Goal: Communication & Community: Share content

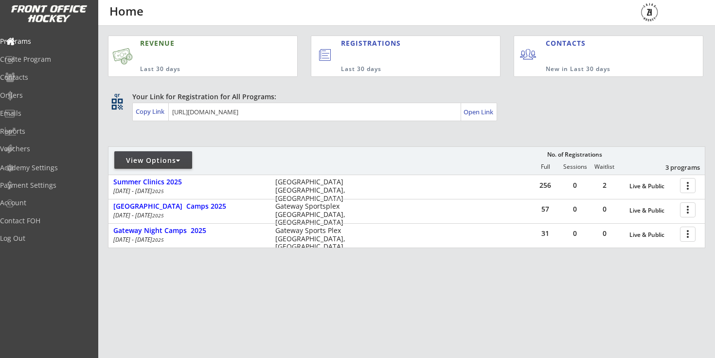
scroll to position [1, 0]
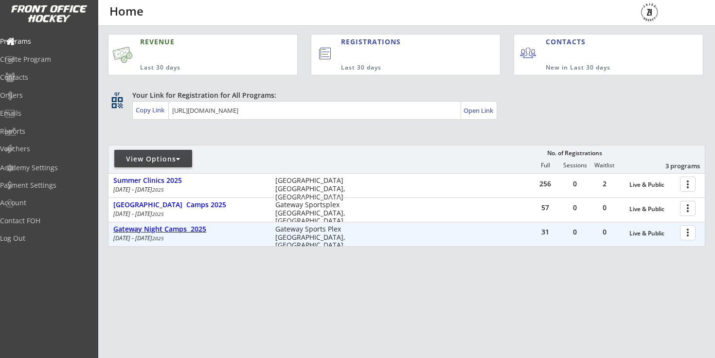
click at [190, 229] on div "Gateway Night Camps 2025" at bounding box center [189, 229] width 152 height 8
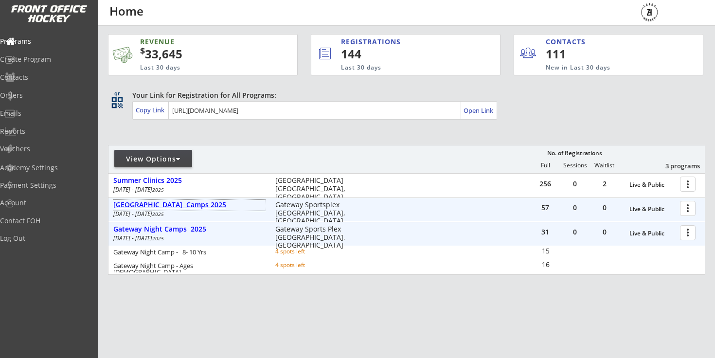
click at [188, 206] on div "[GEOGRAPHIC_DATA] Camps 2025" at bounding box center [189, 205] width 152 height 8
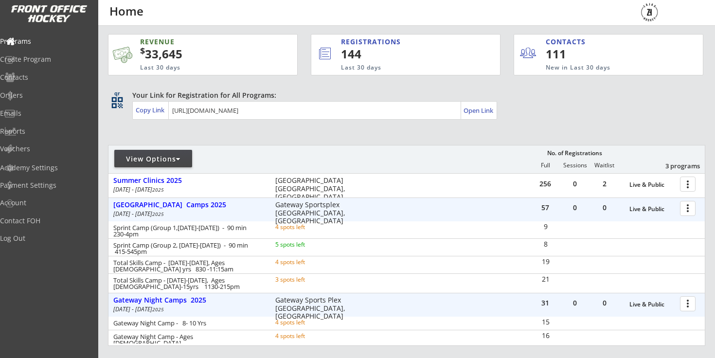
click at [478, 99] on div "Your Link for Registration for All Programs:" at bounding box center [403, 95] width 543 height 10
click at [478, 110] on div "Open Link" at bounding box center [479, 111] width 31 height 8
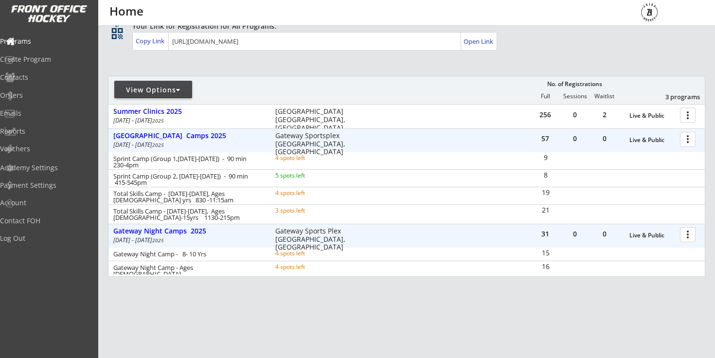
scroll to position [69, 0]
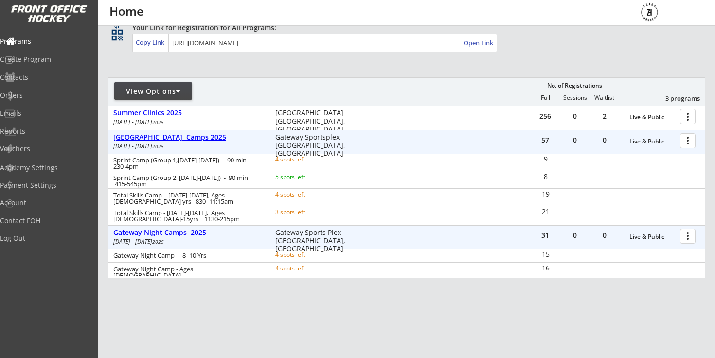
click at [182, 138] on div "[GEOGRAPHIC_DATA] Camps 2025" at bounding box center [189, 137] width 152 height 8
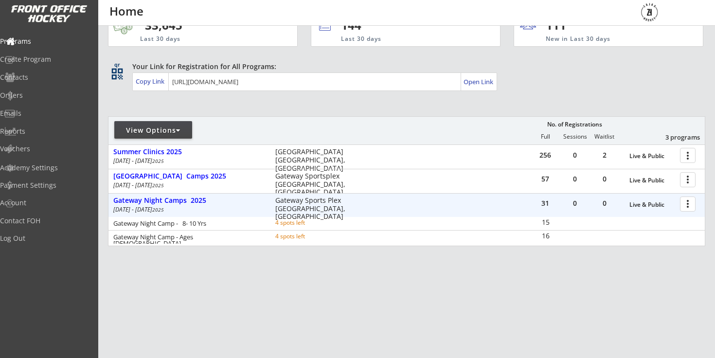
scroll to position [30, 0]
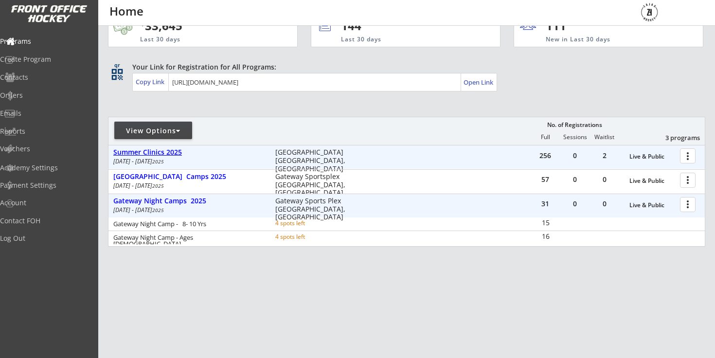
click at [177, 153] on div "Summer Clinics 2025" at bounding box center [189, 152] width 152 height 8
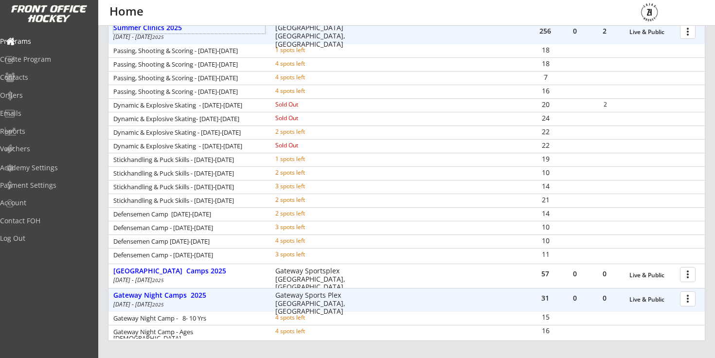
scroll to position [212, 0]
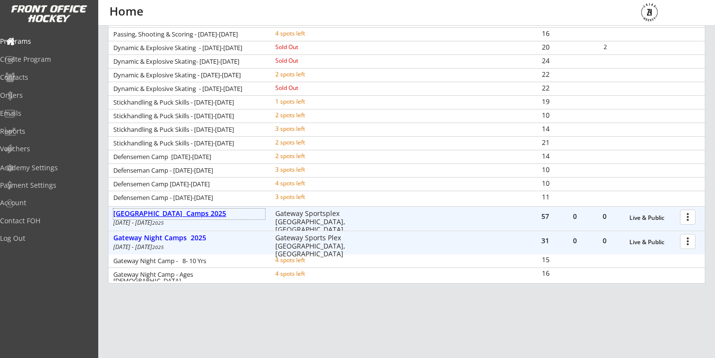
click at [199, 210] on div "[GEOGRAPHIC_DATA] Camps 2025" at bounding box center [189, 214] width 152 height 8
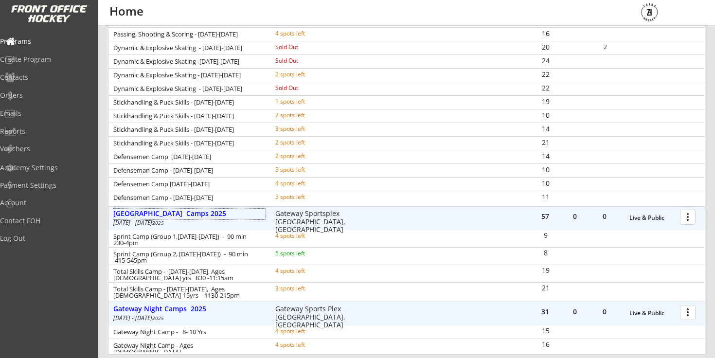
scroll to position [0, 0]
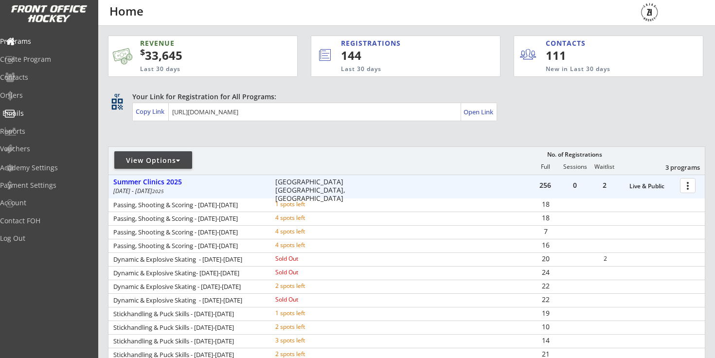
click at [30, 110] on div "Emails" at bounding box center [46, 113] width 88 height 7
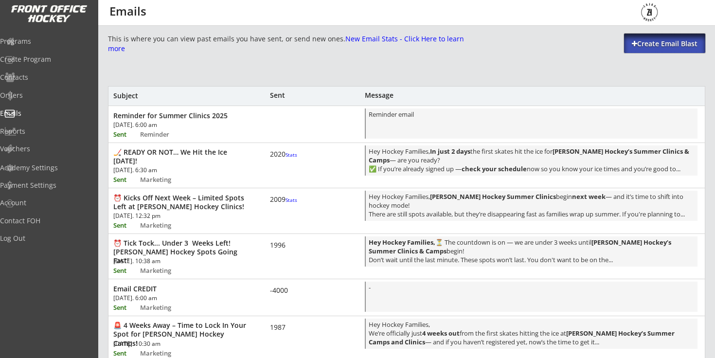
click at [646, 44] on div "Create Email Blast" at bounding box center [664, 44] width 81 height 10
select select ""All""
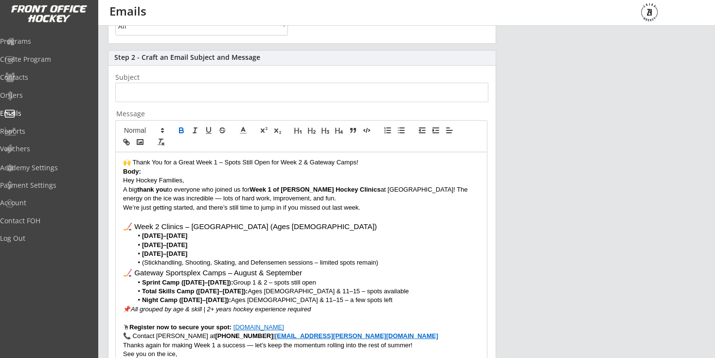
scroll to position [124, 0]
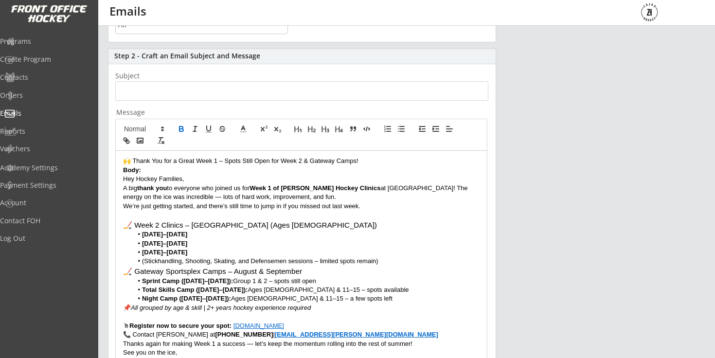
click at [204, 160] on p "🙌 Thank You for a Great Week 1 – Spots Still Open for Week 2 & Gateway Camps!" at bounding box center [301, 161] width 357 height 9
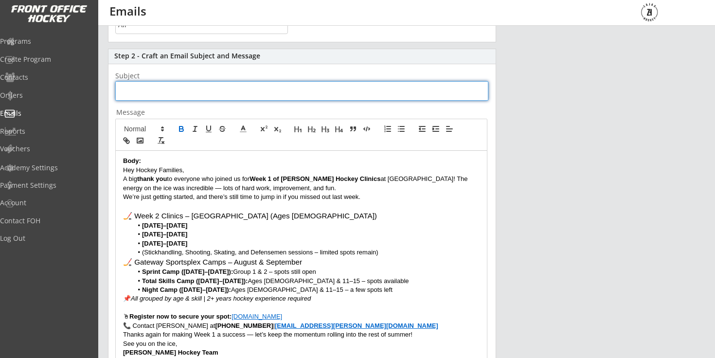
click at [192, 92] on input "input" at bounding box center [301, 90] width 373 height 19
paste input "🙌 Thank You for a Great Week 1 – Spots Still Open for Week 2 & Gateway Camps!"
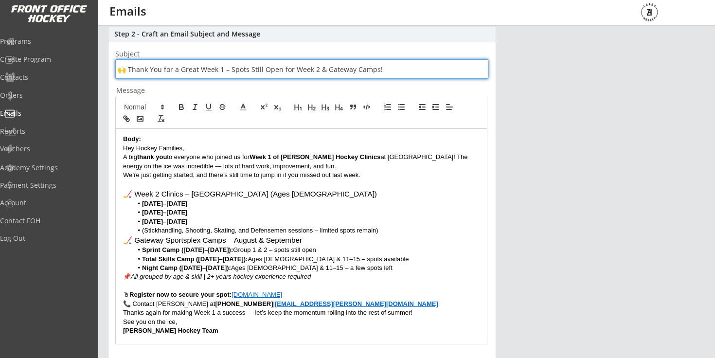
scroll to position [147, 0]
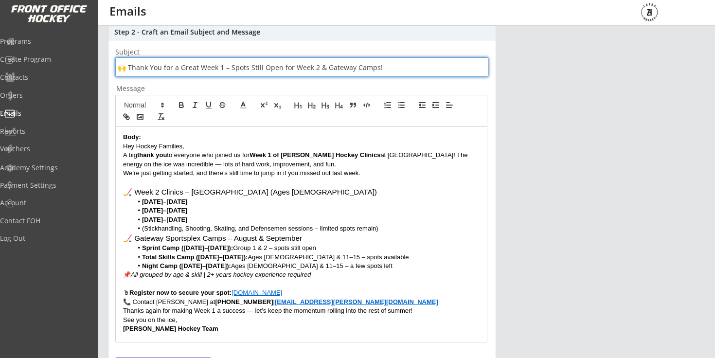
type input "🙌 Thank You for a Great Week 1 – Spots Still Open for Week 2 & Gateway Camps!"
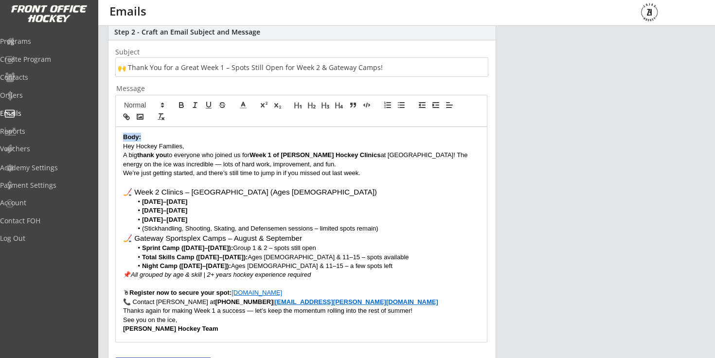
drag, startPoint x: 153, startPoint y: 138, endPoint x: 105, endPoint y: 133, distance: 48.9
click at [106, 133] on div "This is where you can view past emails you have sent, or send new ones. New Ema…" at bounding box center [406, 184] width 617 height 597
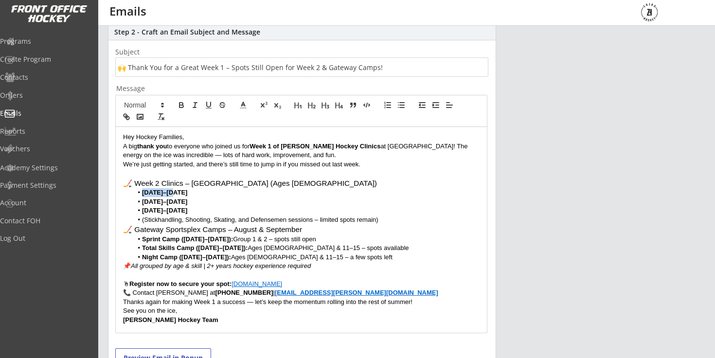
drag, startPoint x: 181, startPoint y: 193, endPoint x: 144, endPoint y: 191, distance: 37.5
click at [144, 192] on li "Aug 13–14" at bounding box center [306, 192] width 347 height 9
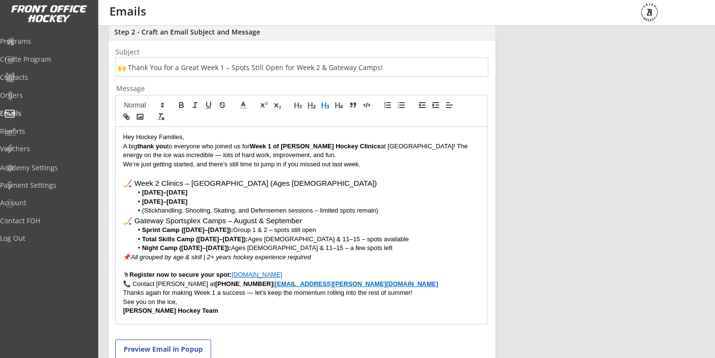
click at [405, 207] on li "(Stickhandling, Shooting, Skating, and Defensemen sessions – limited spots rema…" at bounding box center [306, 210] width 347 height 9
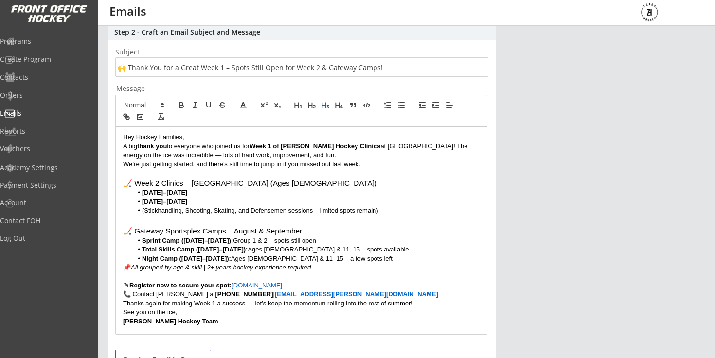
click at [314, 251] on li "Total Skills Camp (Aug 25–28): Ages 8–10 & 11–15 – spots available" at bounding box center [306, 249] width 347 height 9
drag, startPoint x: 254, startPoint y: 241, endPoint x: 223, endPoint y: 241, distance: 31.1
click at [223, 241] on li "Sprint Camp (Aug 25–28): Group 1 & 2 – spots still open" at bounding box center [306, 240] width 347 height 9
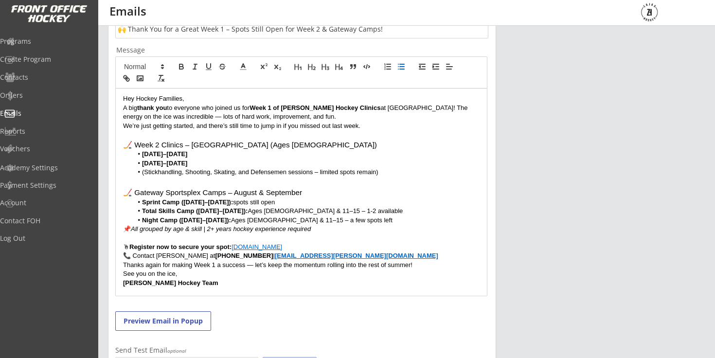
scroll to position [233, 0]
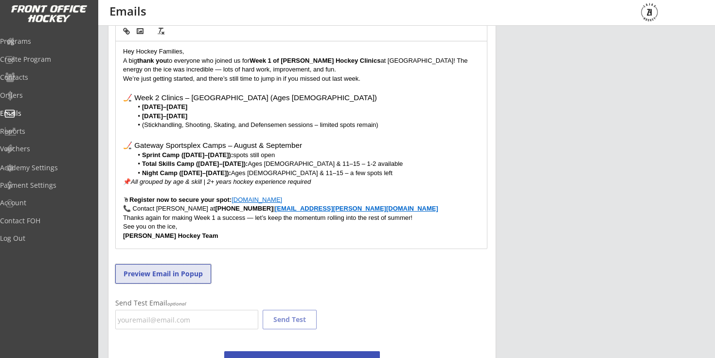
click at [198, 268] on button "Preview Email in Popup" at bounding box center [163, 273] width 96 height 19
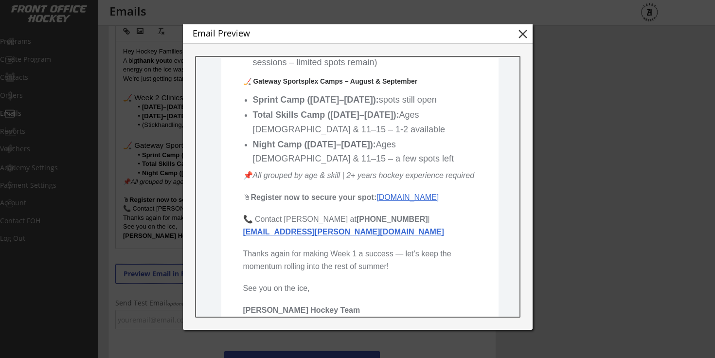
scroll to position [392, 0]
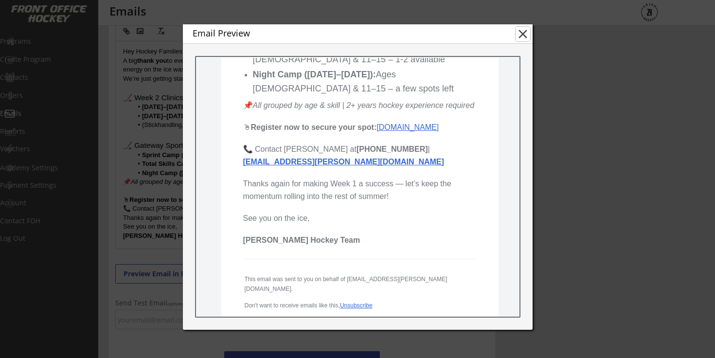
click at [523, 32] on button "close" at bounding box center [523, 34] width 15 height 15
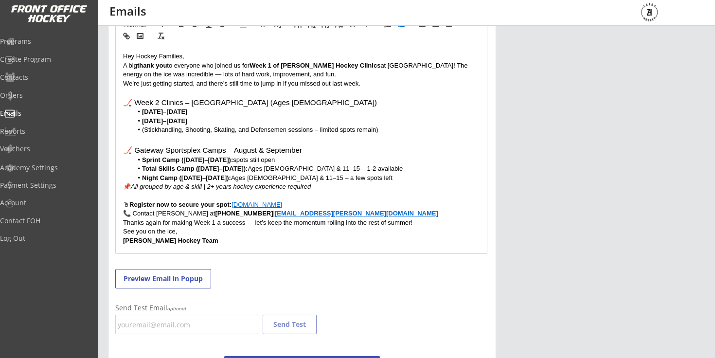
scroll to position [227, 0]
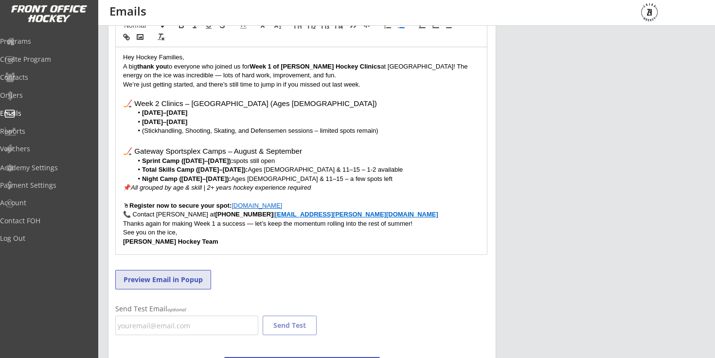
click at [186, 285] on button "Preview Email in Popup" at bounding box center [163, 279] width 96 height 19
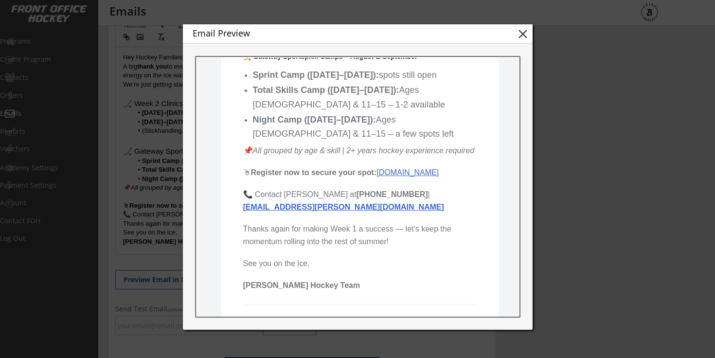
scroll to position [480, 0]
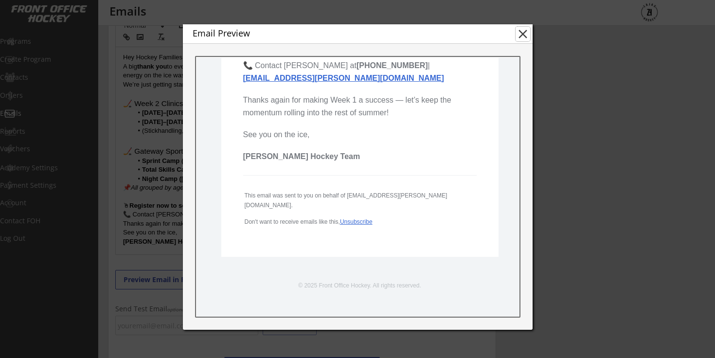
click at [521, 29] on button "close" at bounding box center [523, 34] width 15 height 15
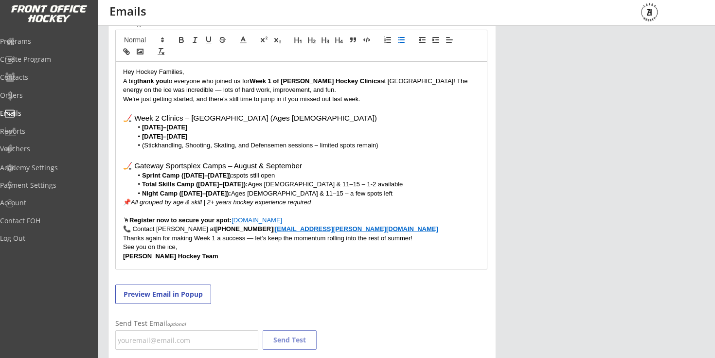
scroll to position [216, 0]
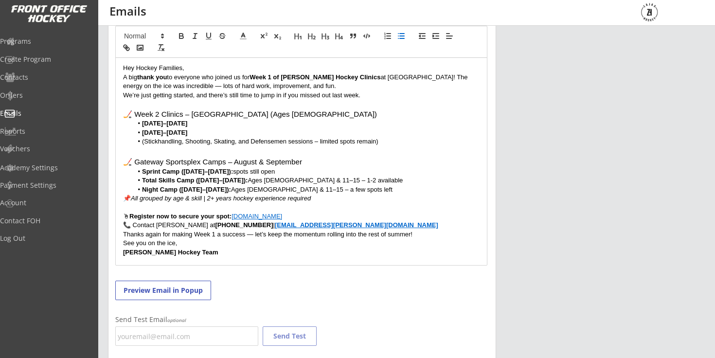
click at [298, 216] on p "🖱 Register now to secure your spot: www.zajachockey.com" at bounding box center [301, 216] width 357 height 9
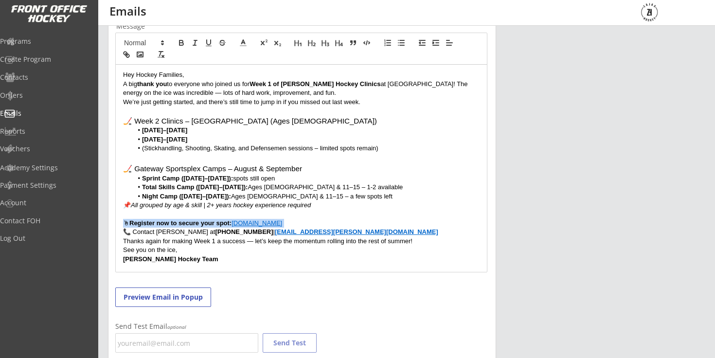
scroll to position [270, 0]
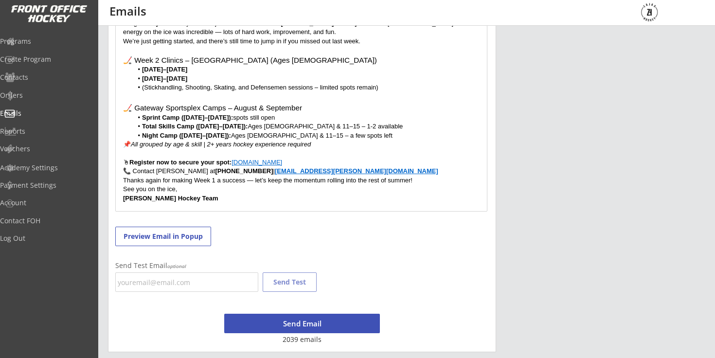
click at [310, 164] on p "🖱 Register now to secure your spot: www.zajachockey.com" at bounding box center [301, 162] width 357 height 9
click at [282, 159] on link "www.zajachockey.com" at bounding box center [257, 162] width 51 height 7
click at [306, 179] on link at bounding box center [294, 180] width 23 height 7
paste input "Week 2 Clinics – Seven Oaks Arena (Ages 8–14) Aug 13–14 Aug 18–19 Aug 20–21 (St…"
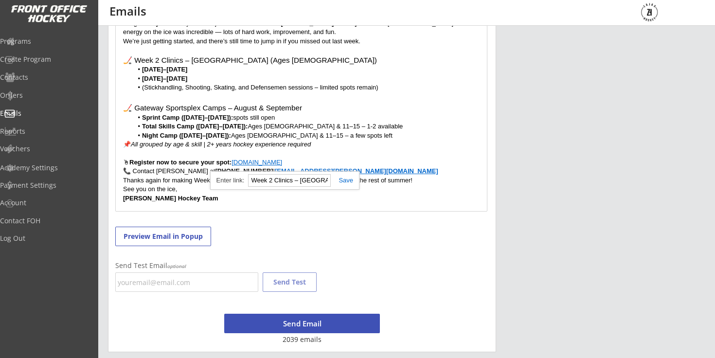
click at [305, 171] on div "http://www.zajachockey.com Week 2 Clinics – Seven Oaks Arena (Ages 8–14) Aug 13…" at bounding box center [284, 180] width 149 height 19
click at [304, 181] on input "Week 2 Clinics – Seven Oaks Arena (Ages 8–14) Aug 13–14 Aug 18–19 Aug 20–21 (St…" at bounding box center [289, 180] width 83 height 13
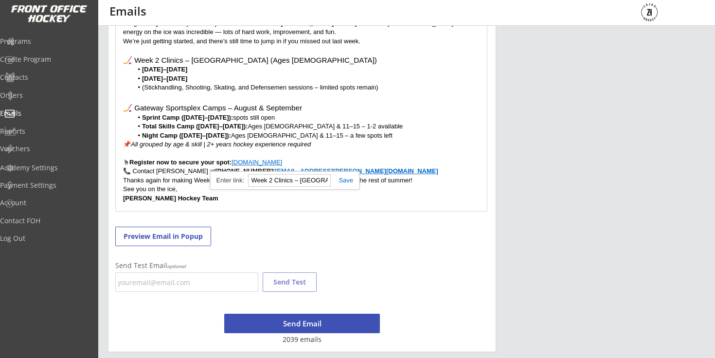
paste input "[URL][DOMAIN_NAME]"
click at [347, 180] on link at bounding box center [342, 180] width 22 height 7
click at [266, 161] on link "www.zajachockey.com" at bounding box center [257, 162] width 51 height 7
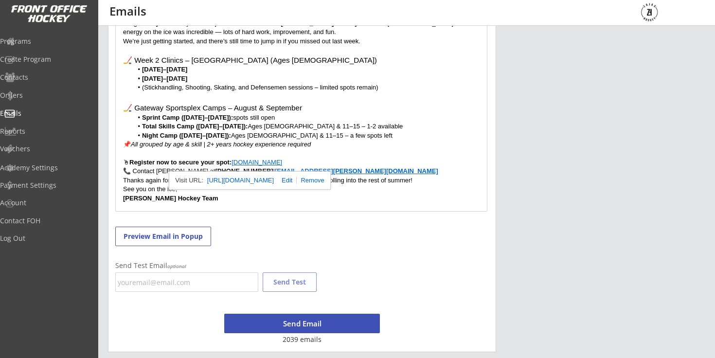
click at [346, 150] on p at bounding box center [301, 153] width 357 height 9
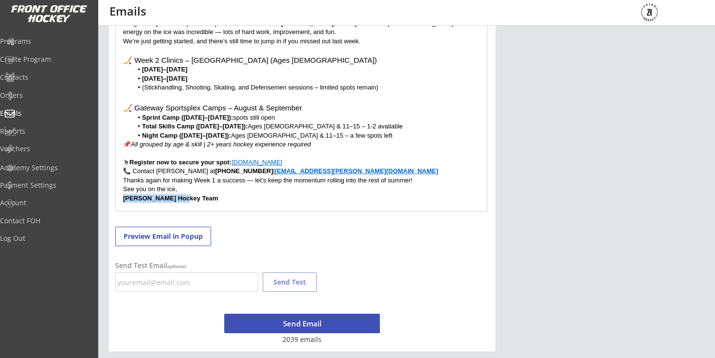
drag, startPoint x: 162, startPoint y: 203, endPoint x: 108, endPoint y: 196, distance: 54.5
click at [108, 197] on div "Step 2 - Craft an Email Subject and Message Subject Message Hey Hockey Families…" at bounding box center [302, 127] width 388 height 450
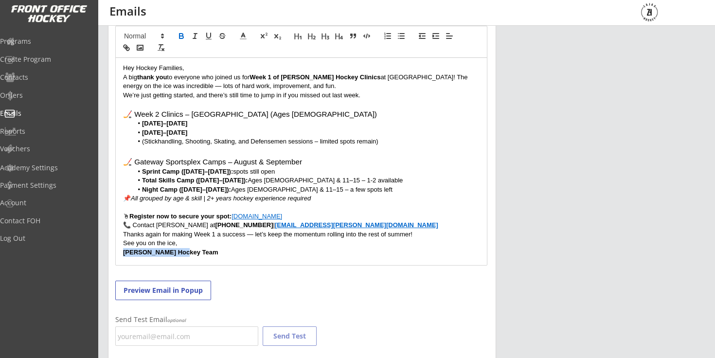
scroll to position [209, 0]
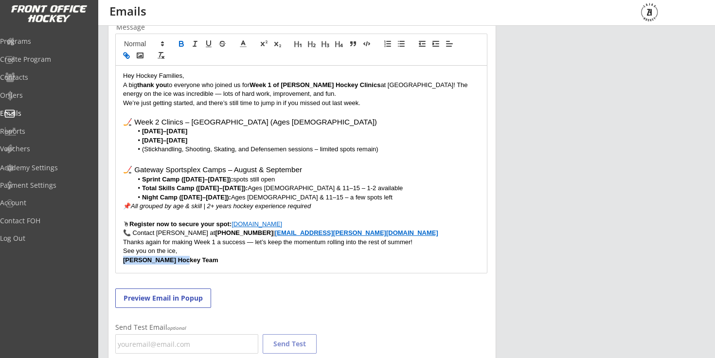
click at [128, 55] on icon "button" at bounding box center [127, 56] width 3 height 3
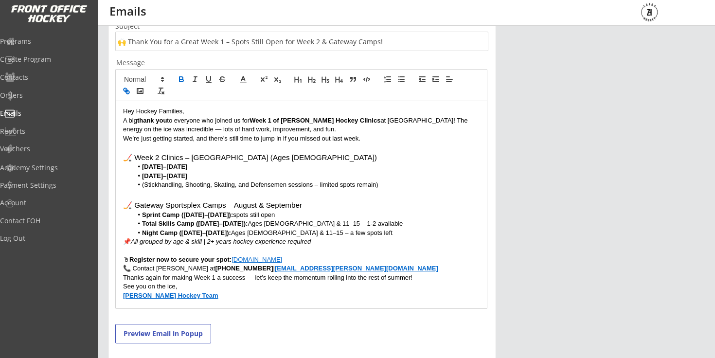
scroll to position [172, 0]
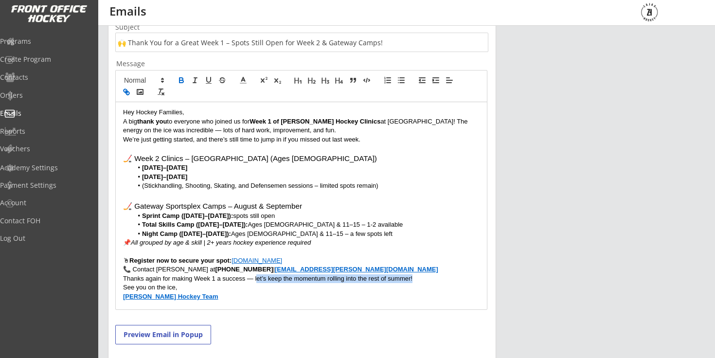
drag, startPoint x: 257, startPoint y: 279, endPoint x: 425, endPoint y: 277, distance: 167.8
click at [425, 277] on p "Thanks again for making Week 1 a success — let’s keep the momentum rolling into…" at bounding box center [301, 278] width 357 height 9
click at [425, 265] on p "📞 Contact Tom at 204-781-7347 | zajachockey@shaw.ca" at bounding box center [301, 269] width 357 height 9
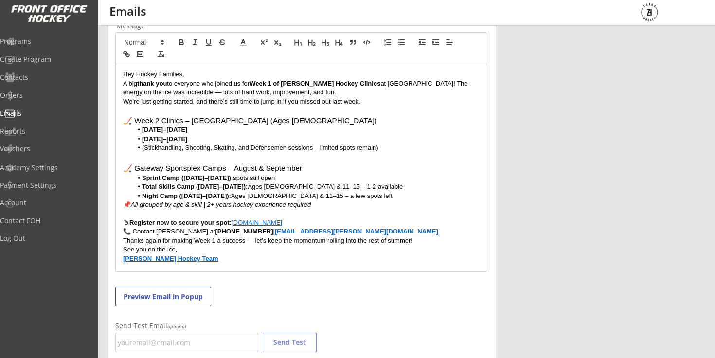
scroll to position [211, 0]
drag, startPoint x: 310, startPoint y: 222, endPoint x: 244, endPoint y: 212, distance: 66.5
click at [244, 212] on div "Hey Hockey Families, A big thank you to everyone who joined us for Week 1 of Za…" at bounding box center [301, 166] width 371 height 207
drag, startPoint x: 131, startPoint y: 120, endPoint x: 195, endPoint y: 115, distance: 63.4
click at [197, 119] on h3 "🏒 Week 2 Clinics – Seven Oaks Arena (Ages 8–14)" at bounding box center [301, 119] width 357 height 11
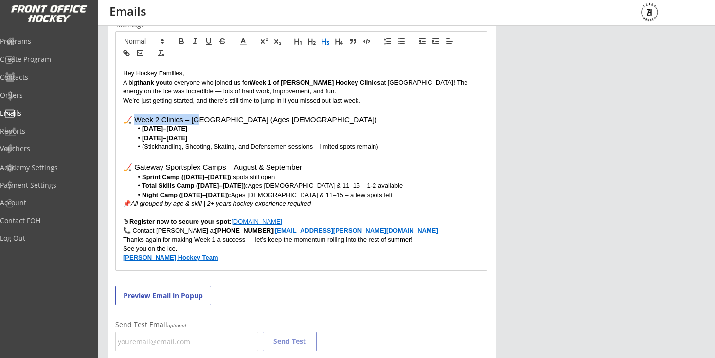
click at [195, 115] on h3 "🏒 Week 2 Clinics – Seven Oaks Arena (Ages 8–14)" at bounding box center [301, 119] width 357 height 11
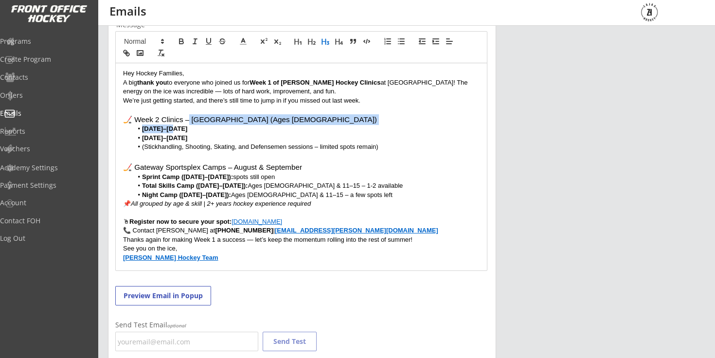
drag, startPoint x: 188, startPoint y: 118, endPoint x: 299, endPoint y: 125, distance: 111.2
click at [299, 125] on div "Hey Hockey Families, A big thank you to everyone who joined us for Week 1 of Za…" at bounding box center [301, 166] width 371 height 207
click at [128, 53] on icon "button" at bounding box center [127, 54] width 3 height 3
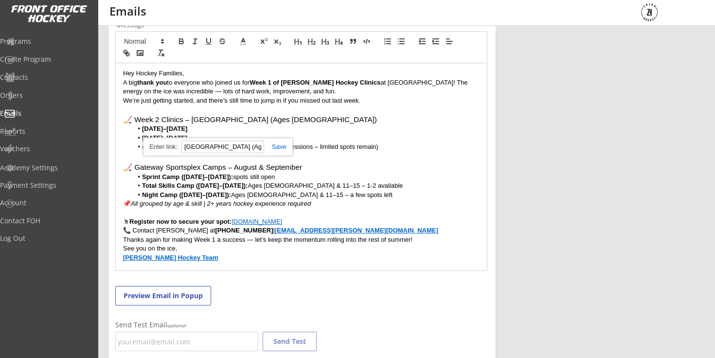
paste input "[URL][DOMAIN_NAME]"
click at [283, 144] on link at bounding box center [275, 146] width 22 height 7
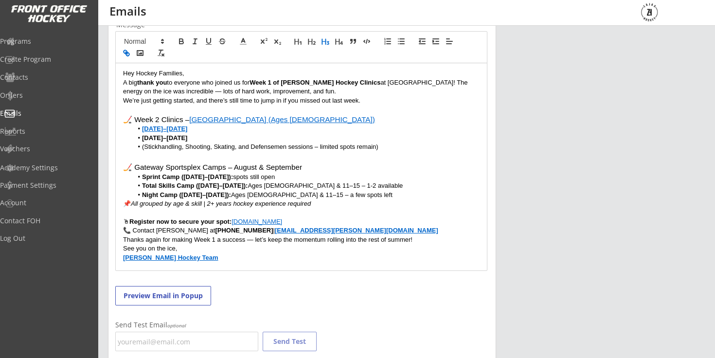
click at [403, 179] on li "Sprint Camp (Aug 25–28): spots still open" at bounding box center [306, 177] width 347 height 9
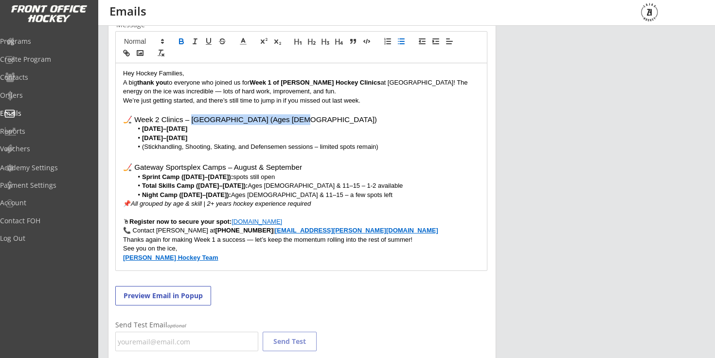
drag, startPoint x: 190, startPoint y: 119, endPoint x: 299, endPoint y: 120, distance: 109.5
click at [300, 120] on h3 "🏒 Week 2 Clinics – Seven Oaks Arena (Ages 8–14)" at bounding box center [301, 119] width 357 height 11
click at [134, 51] on button "button" at bounding box center [140, 53] width 14 height 12
click at [124, 54] on icon "button" at bounding box center [126, 53] width 9 height 9
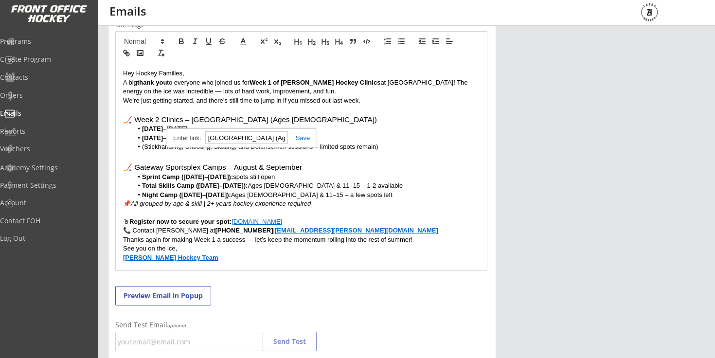
paste input "[URL][DOMAIN_NAME]"
click at [303, 140] on link at bounding box center [299, 137] width 22 height 7
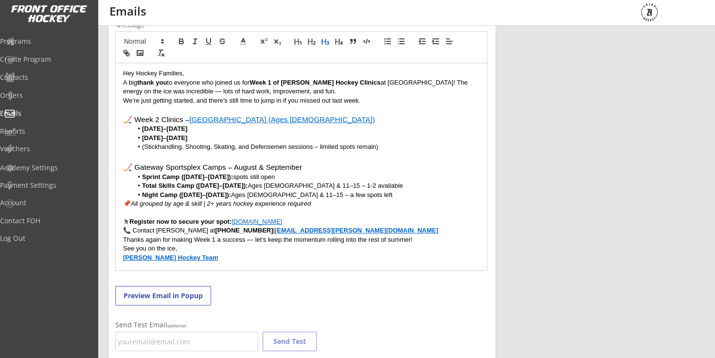
click at [370, 124] on h3 "🏒 Week 2 Clinics – Seven Oaks Arena (Ages 8–14)" at bounding box center [301, 119] width 357 height 11
click at [450, 184] on li "Total Skills Camp (Aug 25–28): Ages 8–10 & 11–15 – 1-2 available" at bounding box center [306, 185] width 347 height 9
drag, startPoint x: 128, startPoint y: 118, endPoint x: 252, endPoint y: 118, distance: 124.1
click at [252, 118] on h3 "🏒 Week 2 Clinics – Seven Oaks Arena (Ages 8–14)" at bounding box center [301, 119] width 357 height 11
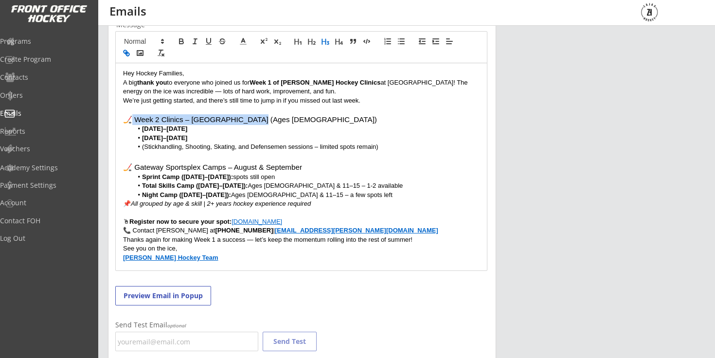
click at [127, 54] on line "button" at bounding box center [127, 53] width 2 height 2
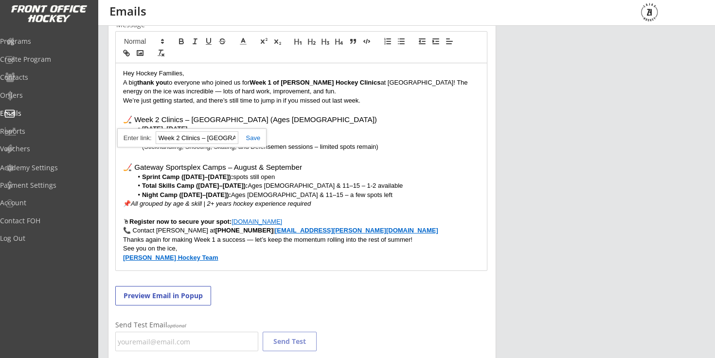
paste input "[URL][DOMAIN_NAME]"
click at [256, 136] on link at bounding box center [249, 137] width 22 height 7
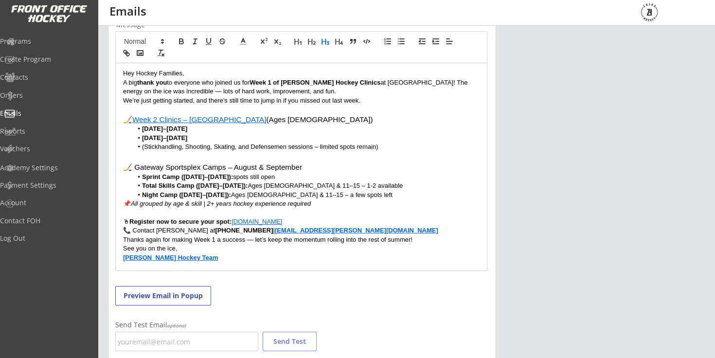
click at [382, 144] on li "(Stickhandling, Shooting, Skating, and Defensemen sessions – limited spots rema…" at bounding box center [306, 147] width 347 height 9
drag, startPoint x: 132, startPoint y: 169, endPoint x: 227, endPoint y: 164, distance: 95.4
click at [227, 164] on h3 "🏒 Gateway Sportsplex Camps – August & September" at bounding box center [301, 167] width 357 height 11
click at [126, 54] on icon "button" at bounding box center [126, 53] width 9 height 9
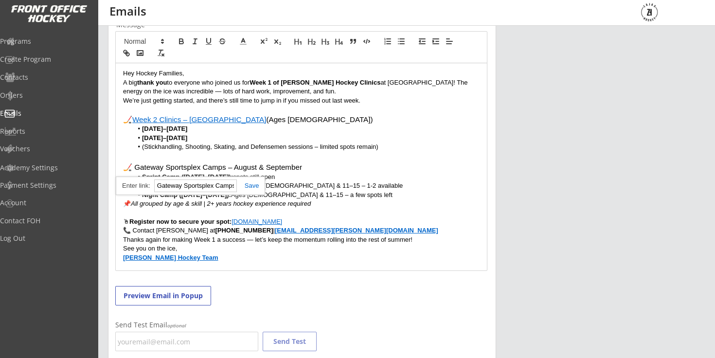
paste input "[URL][DOMAIN_NAME]"
type input "[URL][DOMAIN_NAME]"
click at [254, 187] on link at bounding box center [248, 185] width 22 height 7
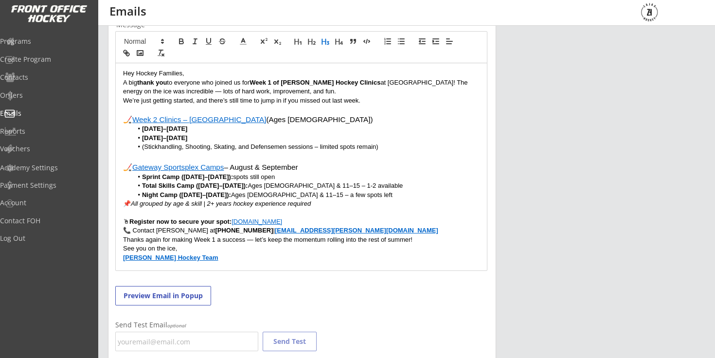
click at [309, 168] on h3 "🏒 Gateway Sportsplex Camps – August & September" at bounding box center [301, 167] width 357 height 11
drag, startPoint x: 309, startPoint y: 168, endPoint x: 233, endPoint y: 166, distance: 76.9
click at [233, 166] on h3 "🏒 Gateway Sportsplex Camps – August & September" at bounding box center [301, 167] width 357 height 11
click at [422, 168] on h3 "🏒 Gateway Sportsplex Camps" at bounding box center [301, 167] width 357 height 11
click at [182, 293] on button "Preview Email in Popup" at bounding box center [163, 295] width 96 height 19
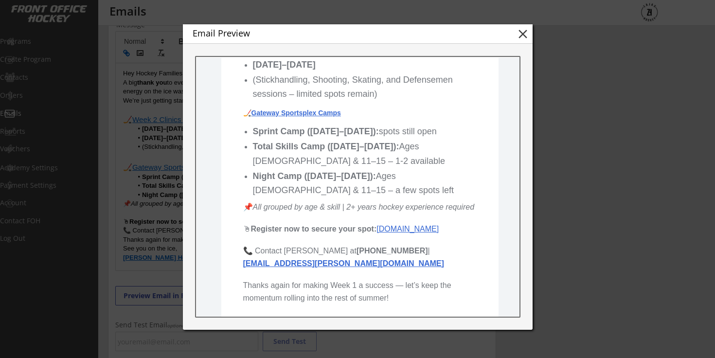
scroll to position [354, 0]
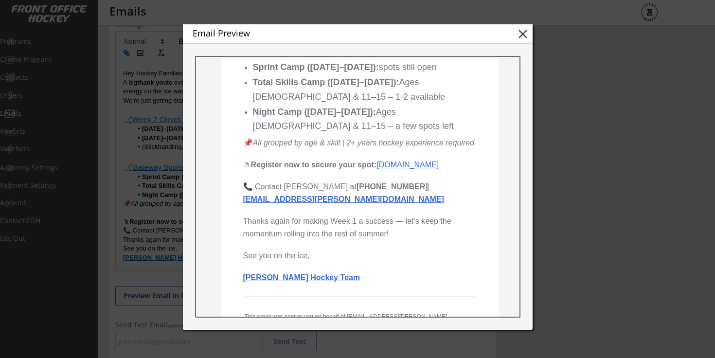
click at [612, 113] on div at bounding box center [357, 179] width 715 height 358
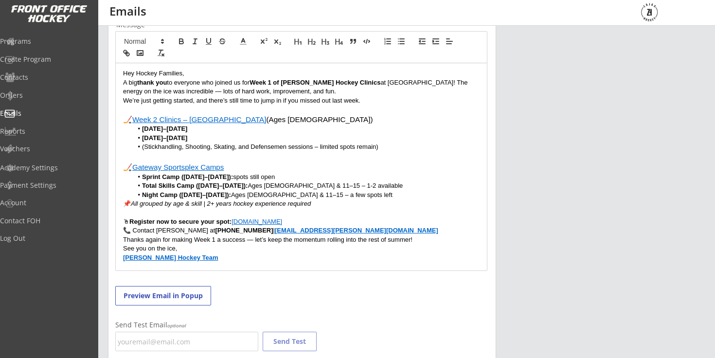
scroll to position [270, 0]
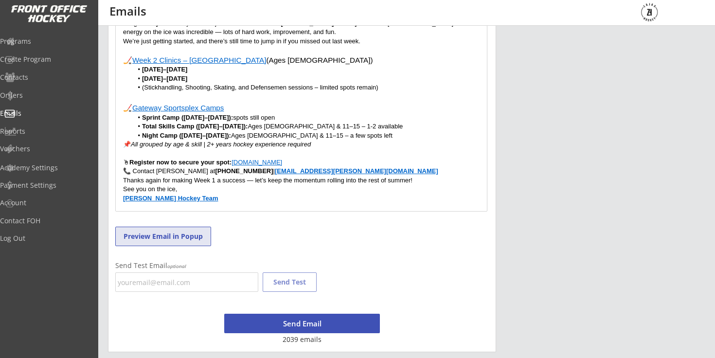
click at [194, 236] on button "Preview Email in Popup" at bounding box center [163, 236] width 96 height 19
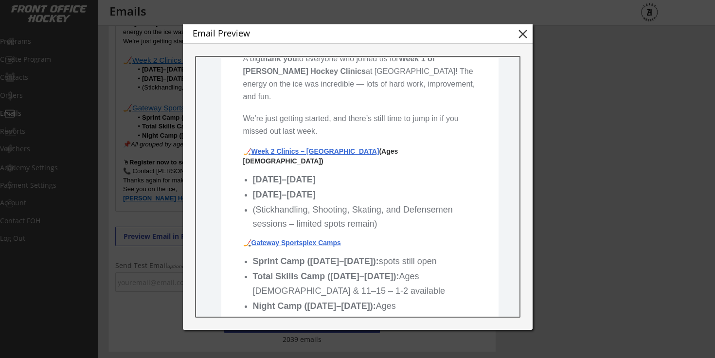
scroll to position [173, 0]
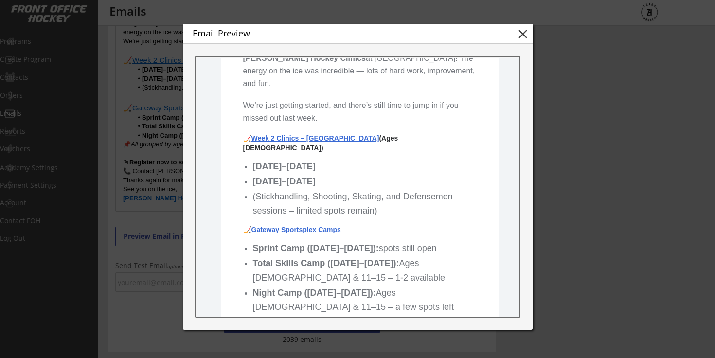
click at [340, 142] on link "Week 2 Clinics – Seven Oaks Arena" at bounding box center [315, 138] width 128 height 8
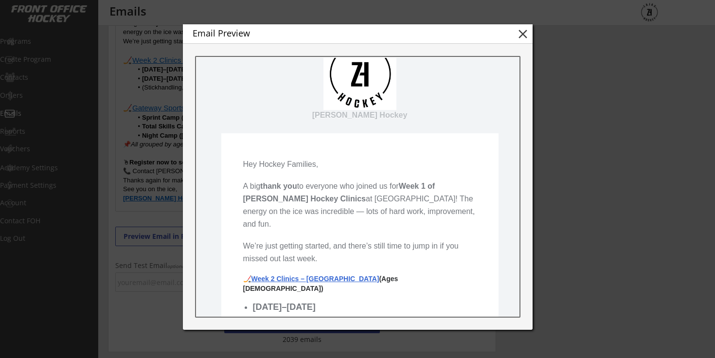
scroll to position [0, 0]
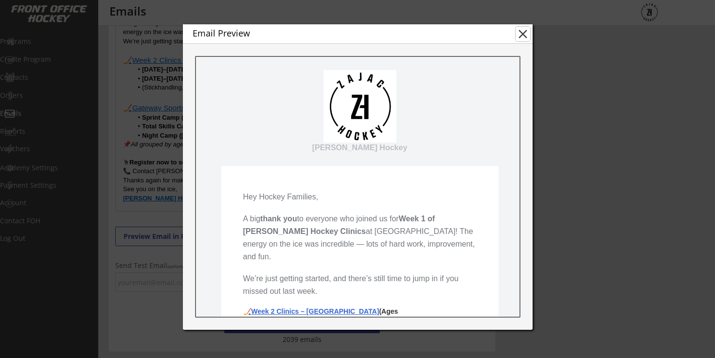
click at [521, 31] on button "close" at bounding box center [523, 34] width 15 height 15
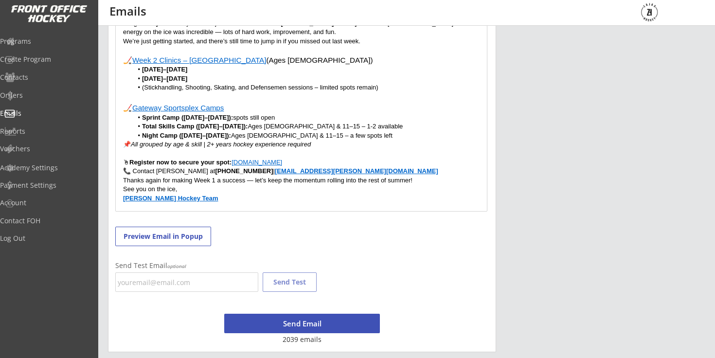
click at [286, 318] on button "Send Email" at bounding box center [302, 323] width 156 height 19
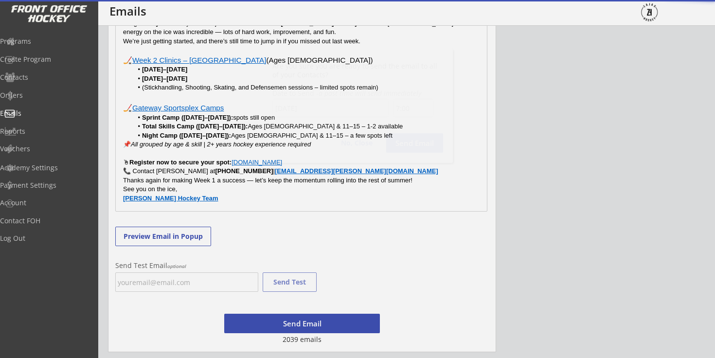
scroll to position [232, 0]
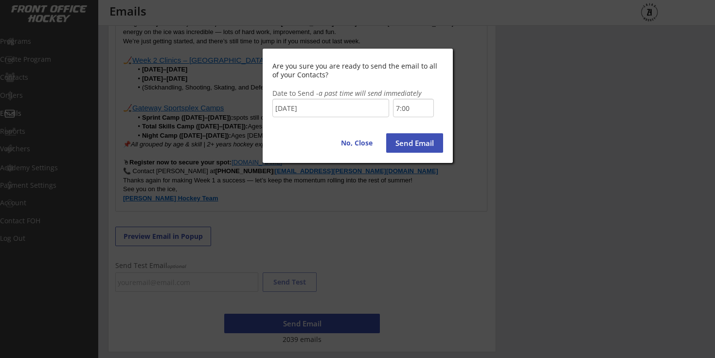
click at [418, 105] on input "7:00" at bounding box center [413, 108] width 41 height 18
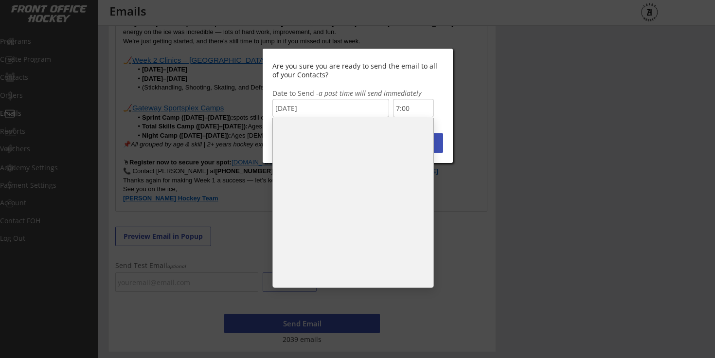
click at [381, 140] on li "6:30" at bounding box center [353, 145] width 161 height 19
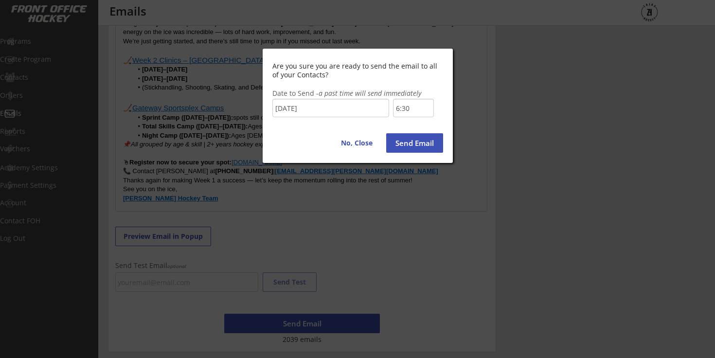
scroll to position [213, 0]
click at [418, 142] on button "Send Email" at bounding box center [414, 142] width 57 height 19
type input "7:00"
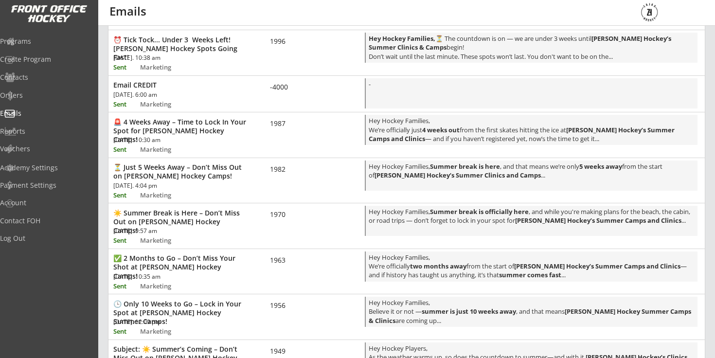
scroll to position [323, 0]
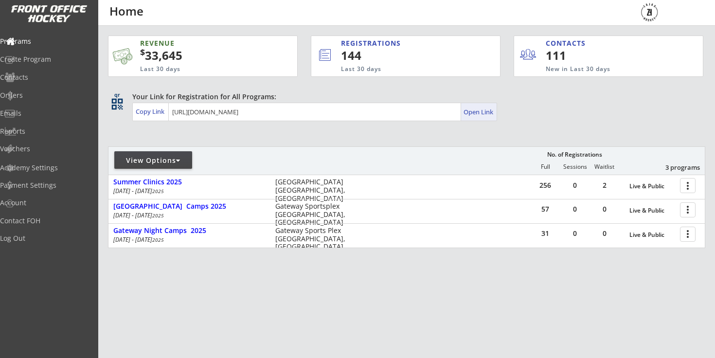
click at [494, 115] on div "Open Link" at bounding box center [479, 112] width 31 height 8
click at [154, 111] on div "Copy Link" at bounding box center [151, 111] width 31 height 9
click at [149, 112] on div "Copy Link" at bounding box center [151, 111] width 31 height 9
click at [32, 112] on div "Emails" at bounding box center [46, 113] width 88 height 7
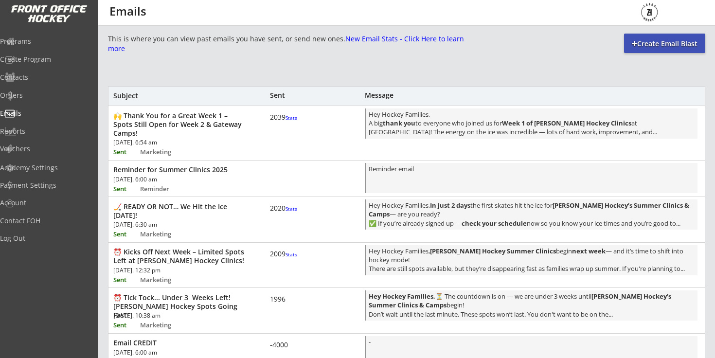
click at [280, 131] on div "2039 Stats" at bounding box center [284, 122] width 29 height 18
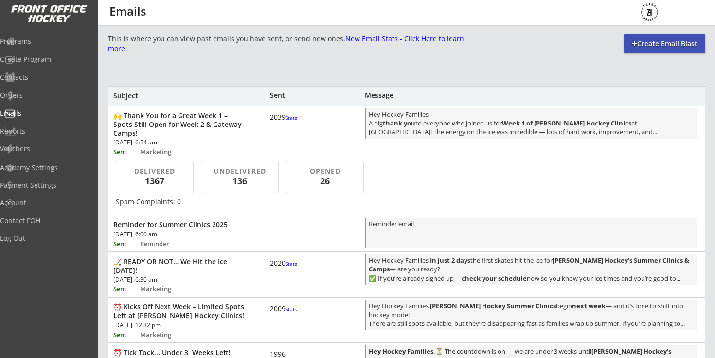
click at [286, 121] on font "Stats" at bounding box center [292, 117] width 12 height 7
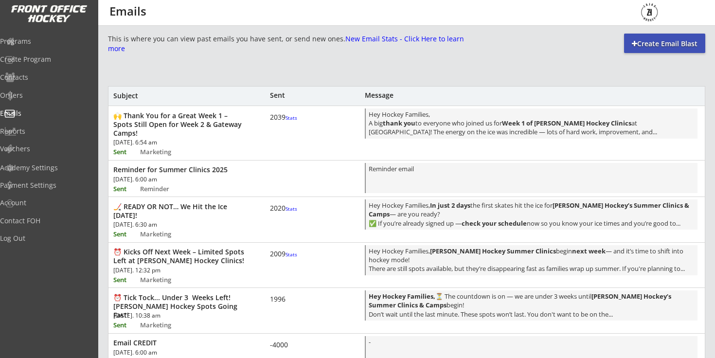
click at [286, 212] on font "Stats" at bounding box center [292, 208] width 12 height 7
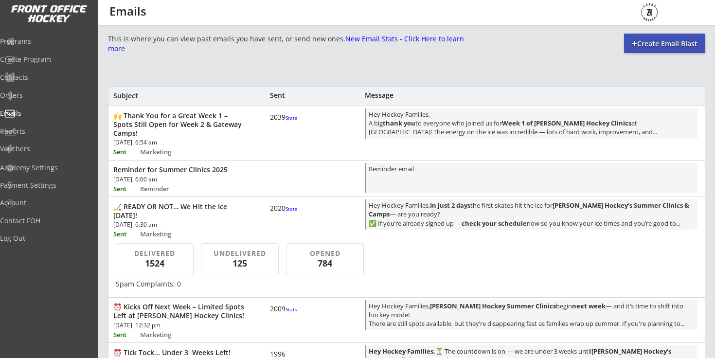
click at [286, 212] on font "Stats" at bounding box center [292, 208] width 12 height 7
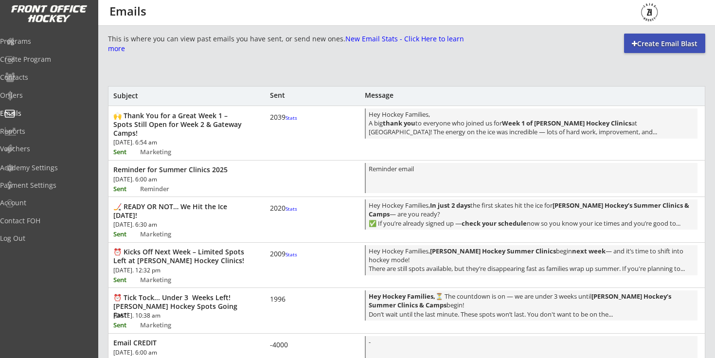
click at [286, 121] on font "Stats" at bounding box center [292, 117] width 12 height 7
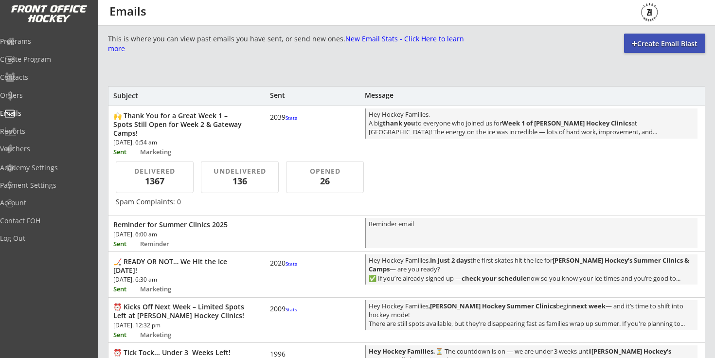
click at [286, 121] on font "Stats" at bounding box center [292, 117] width 12 height 7
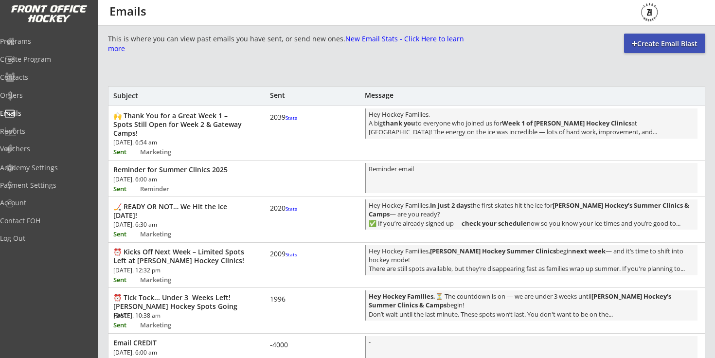
click at [286, 121] on font "Stats" at bounding box center [292, 117] width 12 height 7
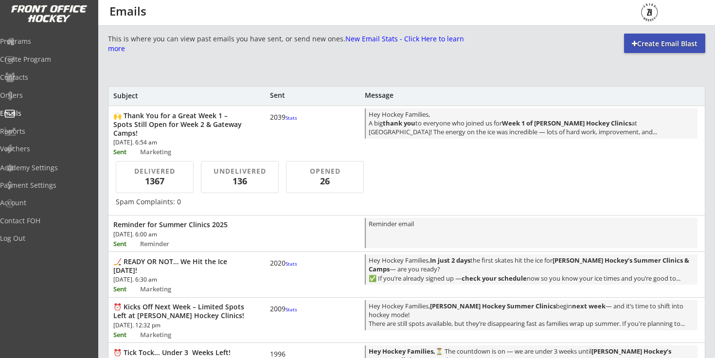
click at [286, 121] on font "Stats" at bounding box center [292, 117] width 12 height 7
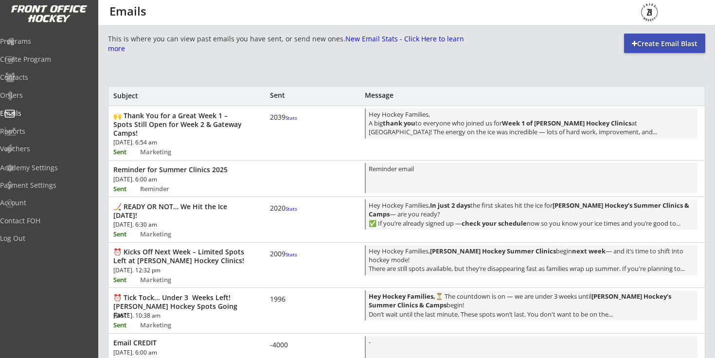
click at [286, 212] on font "Stats" at bounding box center [292, 208] width 12 height 7
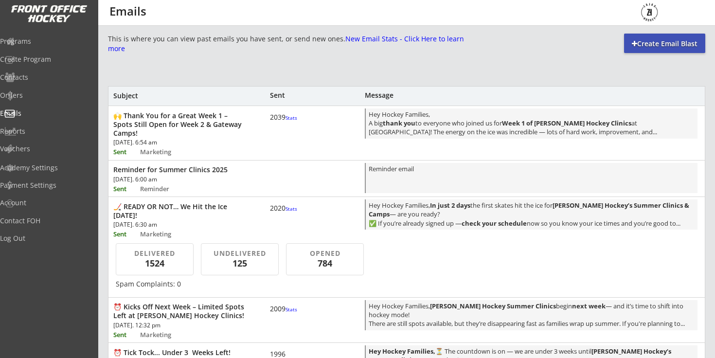
click at [286, 212] on font "Stats" at bounding box center [292, 208] width 12 height 7
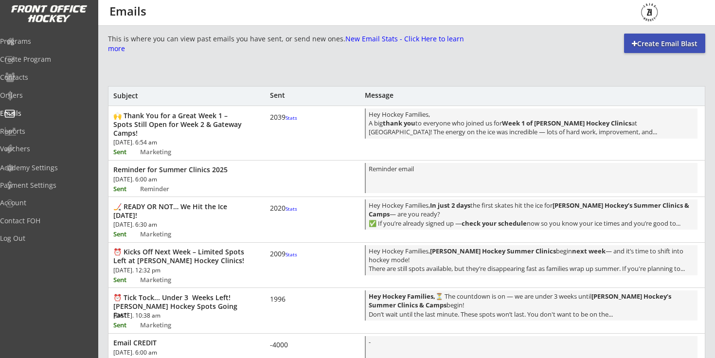
click at [286, 121] on font "Stats" at bounding box center [292, 117] width 12 height 7
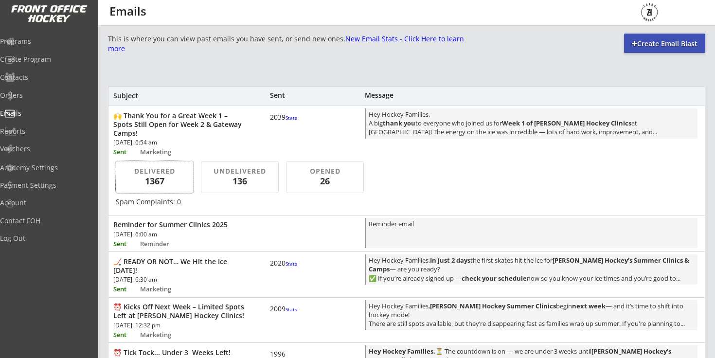
click at [165, 172] on div "DELIVERED" at bounding box center [154, 171] width 63 height 10
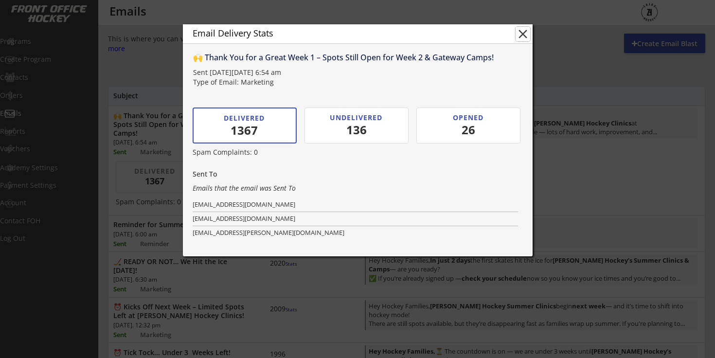
click at [522, 34] on button "close" at bounding box center [523, 34] width 15 height 15
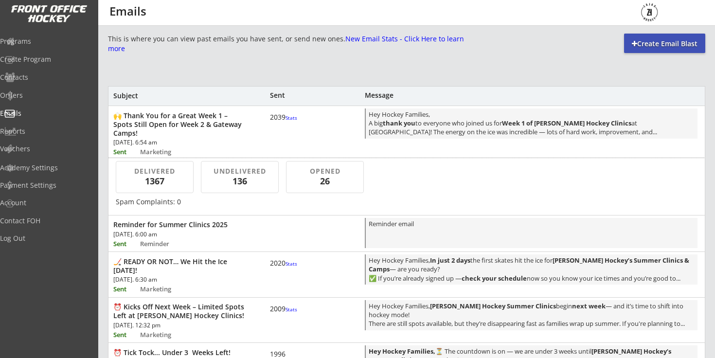
click at [281, 122] on div "2039 Stats" at bounding box center [284, 117] width 29 height 9
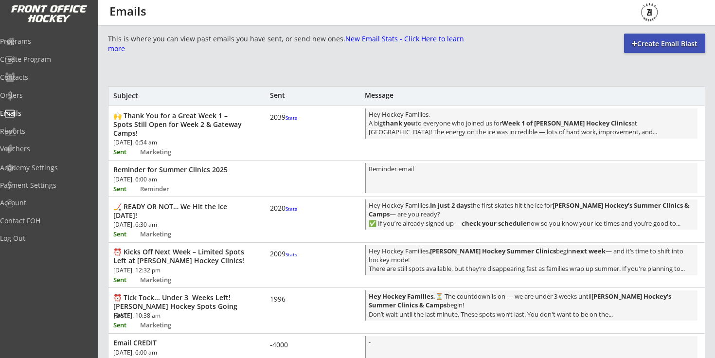
click at [286, 121] on font "Stats" at bounding box center [292, 117] width 12 height 7
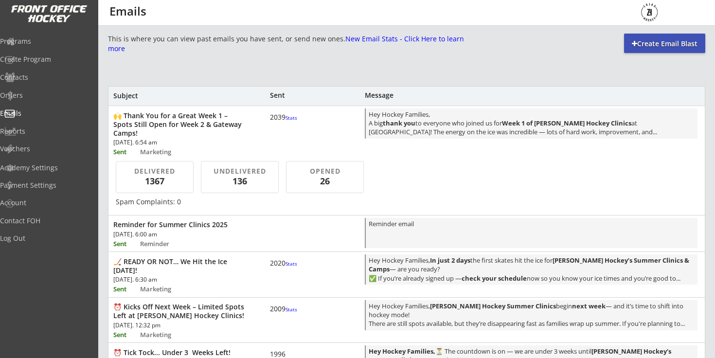
click at [286, 121] on font "Stats" at bounding box center [292, 117] width 12 height 7
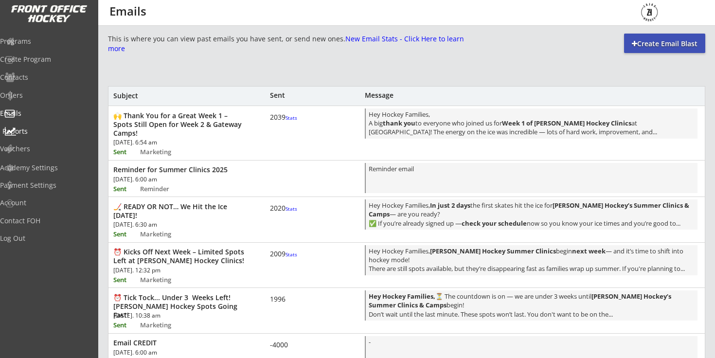
click at [36, 132] on div "Reports" at bounding box center [46, 131] width 88 height 7
click at [286, 121] on font "Stats" at bounding box center [292, 117] width 12 height 7
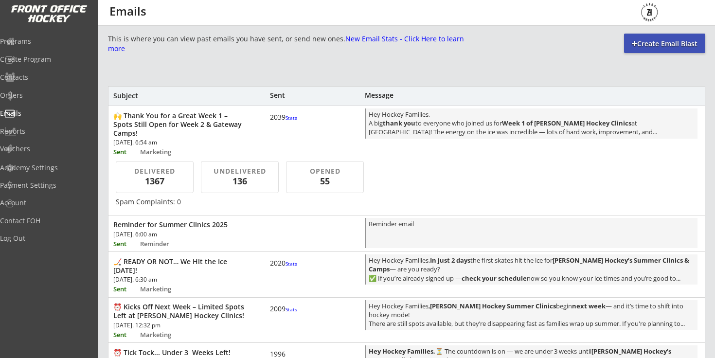
click at [286, 121] on font "Stats" at bounding box center [292, 117] width 12 height 7
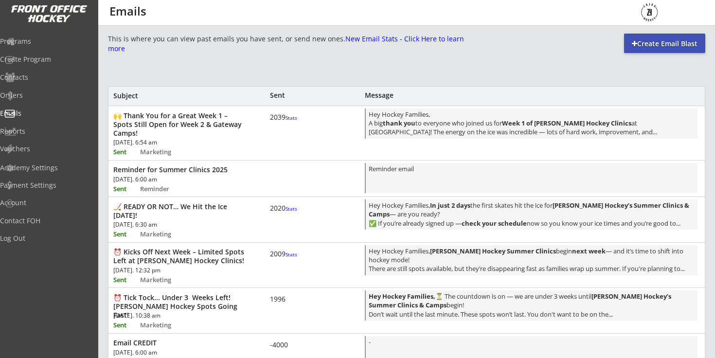
click at [286, 121] on font "Stats" at bounding box center [292, 117] width 12 height 7
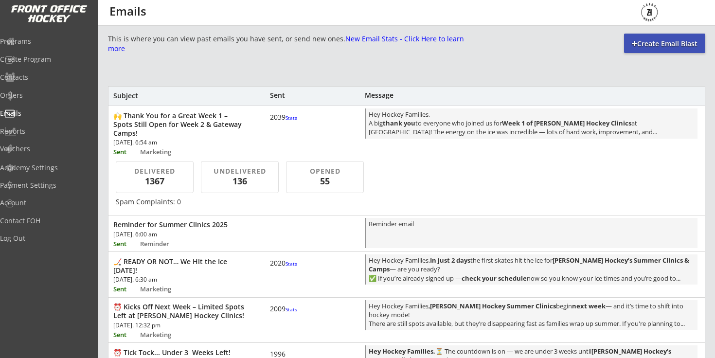
click at [322, 169] on div "OPENED" at bounding box center [324, 171] width 63 height 10
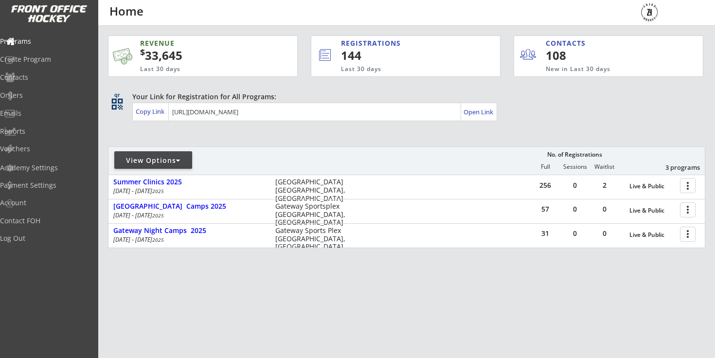
click at [30, 123] on div "Programs Create Program Contacts Orders Emails Reports Vouchers" at bounding box center [49, 95] width 98 height 129
click at [31, 116] on div "Emails" at bounding box center [46, 113] width 88 height 7
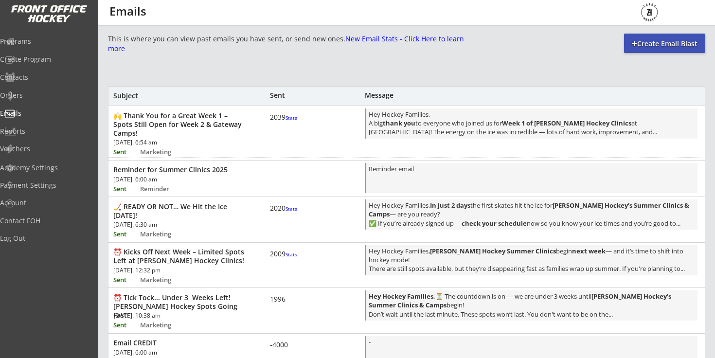
click at [286, 121] on font "Stats" at bounding box center [292, 117] width 12 height 7
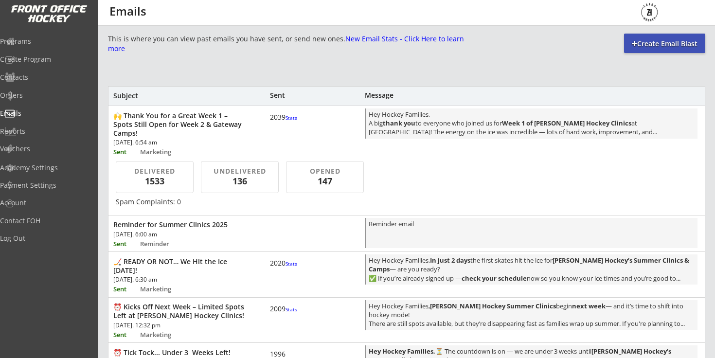
click at [286, 121] on font "Stats" at bounding box center [292, 117] width 12 height 7
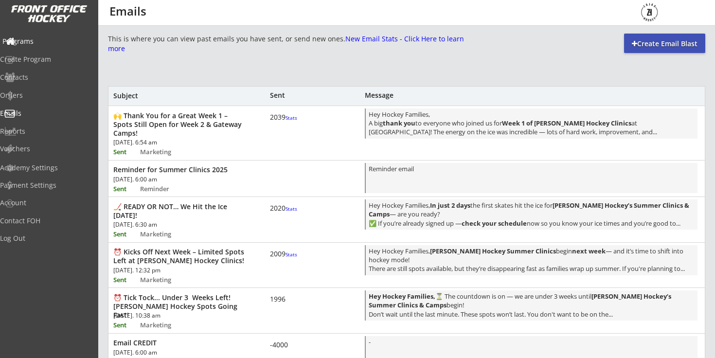
click at [66, 14] on img at bounding box center [49, 14] width 77 height 18
click at [64, 15] on img at bounding box center [49, 14] width 77 height 18
click at [37, 36] on div "Programs" at bounding box center [46, 42] width 92 height 17
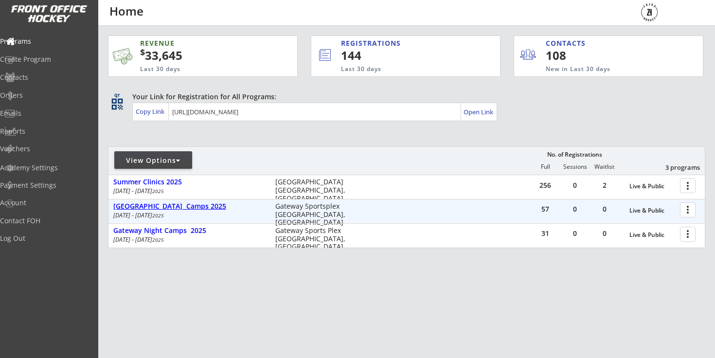
click at [179, 207] on div "[GEOGRAPHIC_DATA] Camps 2025" at bounding box center [189, 206] width 152 height 8
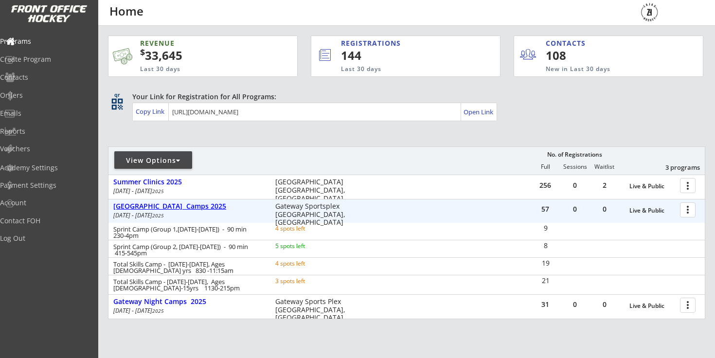
click at [179, 207] on div "[GEOGRAPHIC_DATA] Camps 2025" at bounding box center [189, 206] width 152 height 8
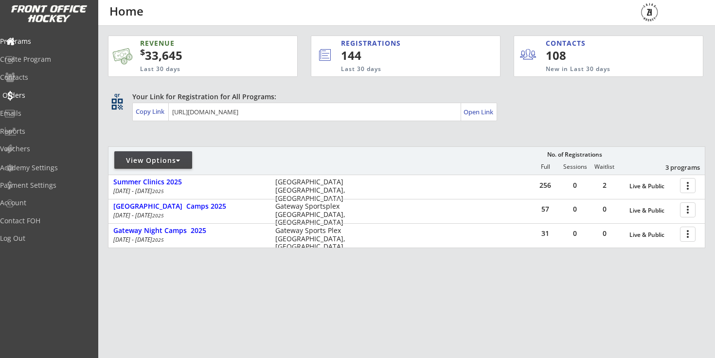
click at [61, 110] on div "Emails" at bounding box center [46, 113] width 92 height 7
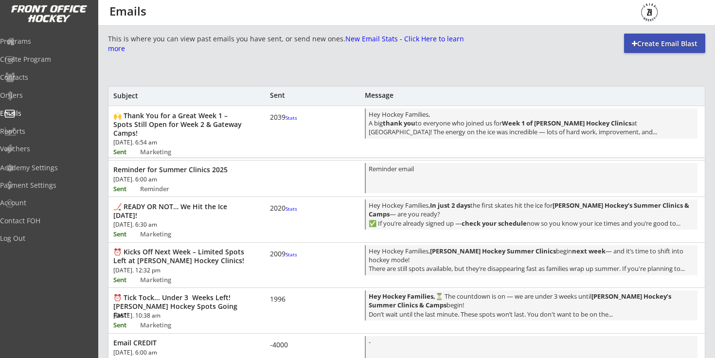
click at [217, 127] on div "🙌 Thank You for a Great Week 1 – Spots Still Open for Week 2 & Gateway Camps!" at bounding box center [179, 124] width 133 height 27
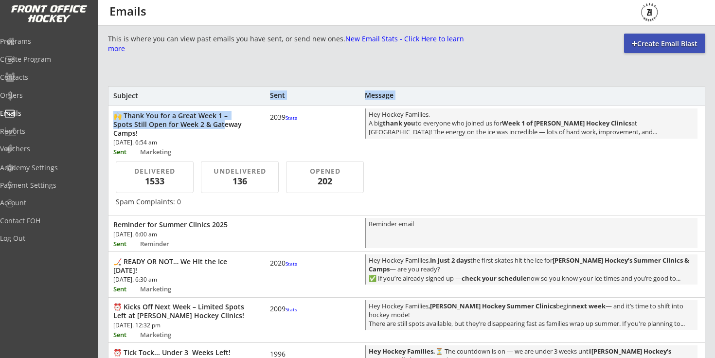
drag, startPoint x: 217, startPoint y: 127, endPoint x: 281, endPoint y: 103, distance: 68.0
click at [281, 103] on div "This is where you can view past emails you have sent, or send new ones. New Ema…" at bounding box center [406, 350] width 597 height 632
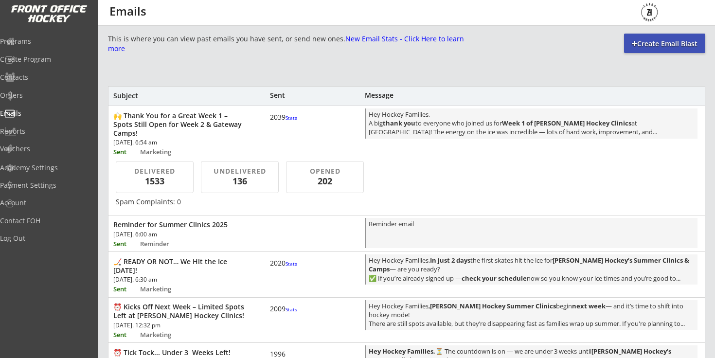
click at [173, 201] on div "Spam Complaints: 0" at bounding box center [407, 202] width 582 height 10
click at [173, 184] on div "1533" at bounding box center [154, 181] width 56 height 12
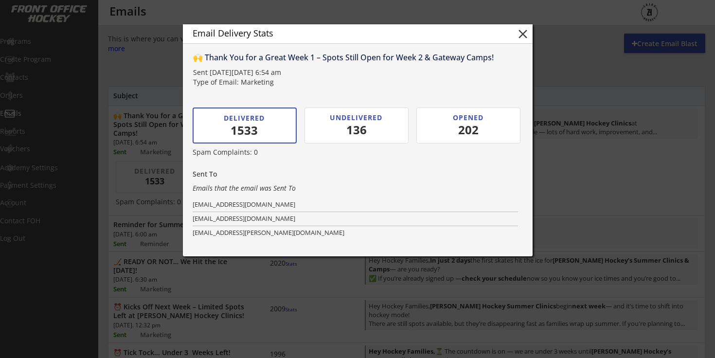
click at [320, 312] on div at bounding box center [357, 179] width 715 height 358
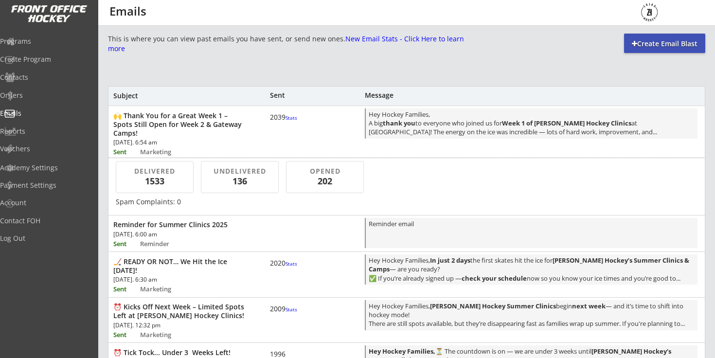
click at [281, 122] on div "2039 Stats" at bounding box center [284, 117] width 29 height 9
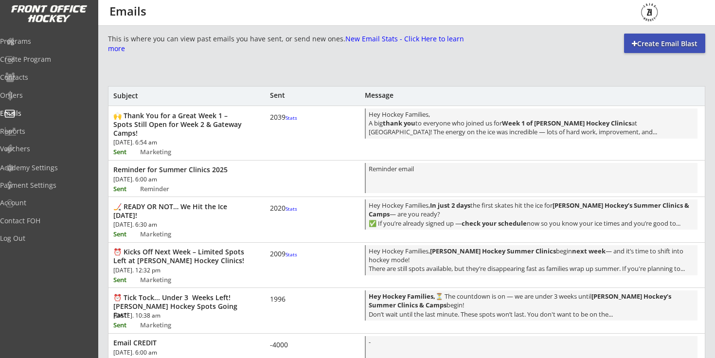
click at [281, 122] on div "2039 Stats" at bounding box center [284, 117] width 29 height 9
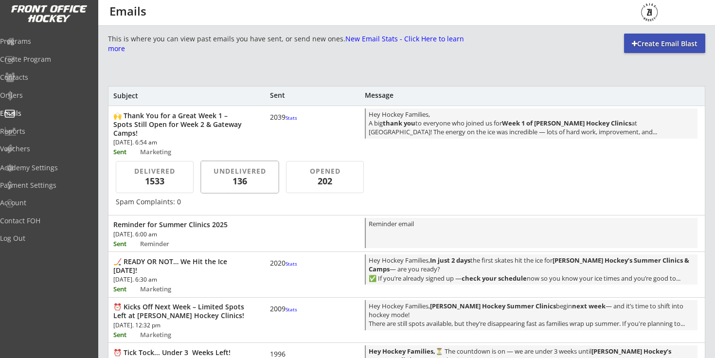
click at [267, 178] on div "136" at bounding box center [239, 181] width 61 height 12
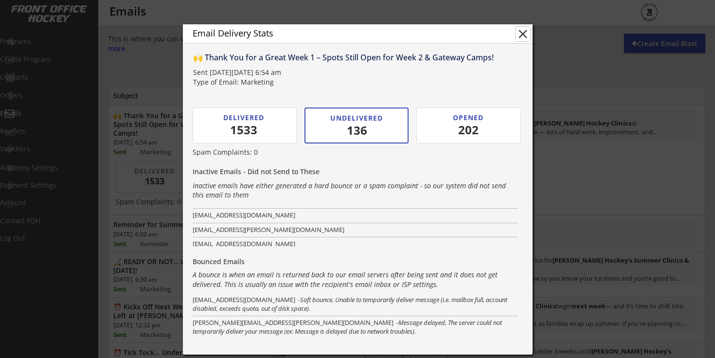
click at [526, 37] on button "close" at bounding box center [523, 34] width 15 height 15
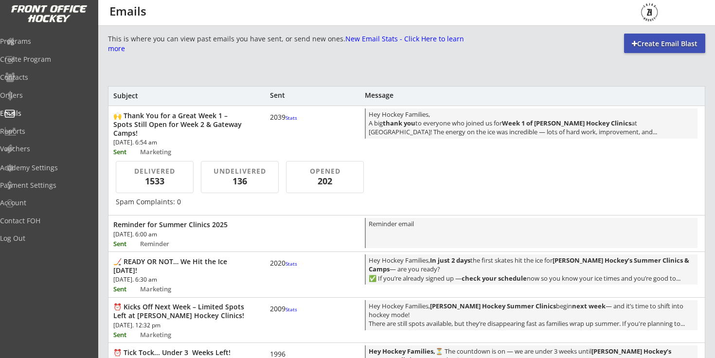
click at [271, 268] on div "2020 Stats" at bounding box center [284, 263] width 29 height 9
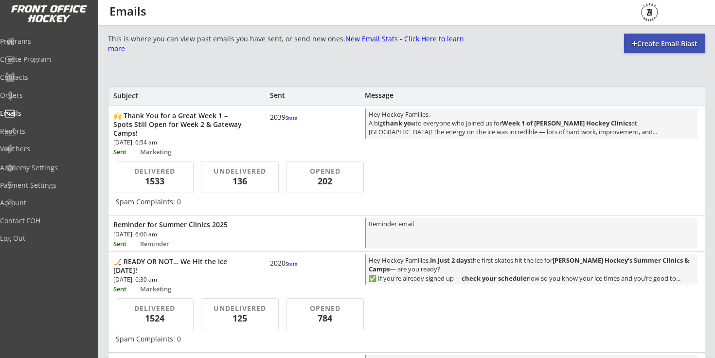
click at [286, 267] on font "Stats" at bounding box center [292, 263] width 12 height 7
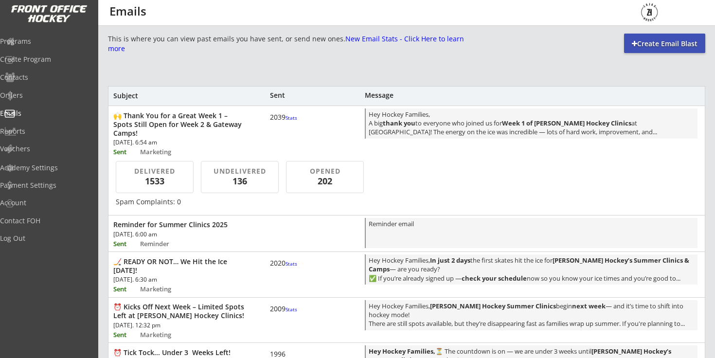
scroll to position [133, 0]
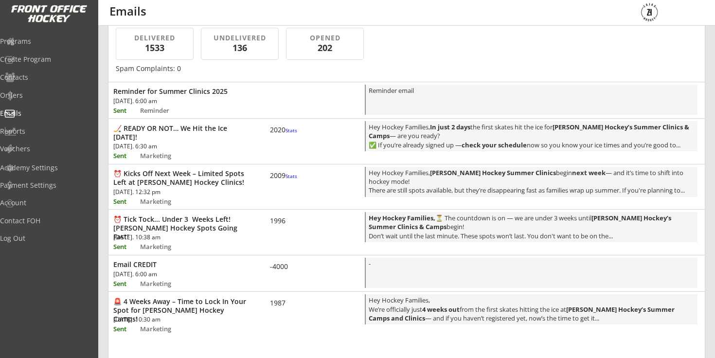
click at [286, 180] on font "Stats" at bounding box center [292, 176] width 12 height 7
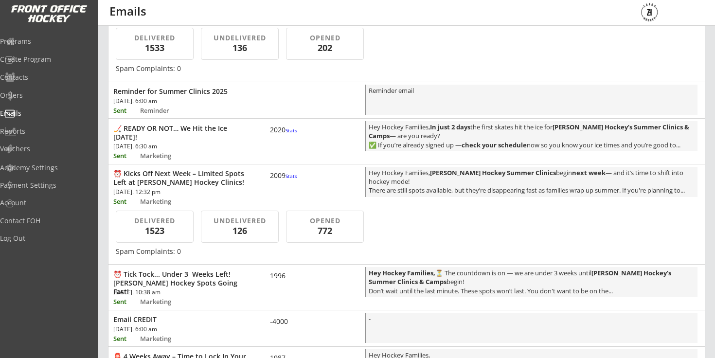
click at [286, 180] on font "Stats" at bounding box center [292, 176] width 12 height 7
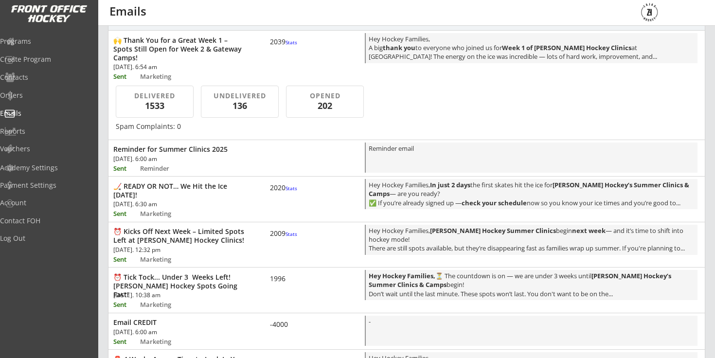
scroll to position [68, 0]
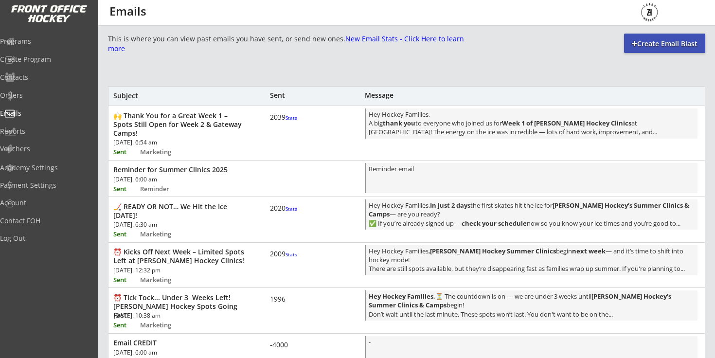
click at [286, 121] on font "Stats" at bounding box center [292, 117] width 12 height 7
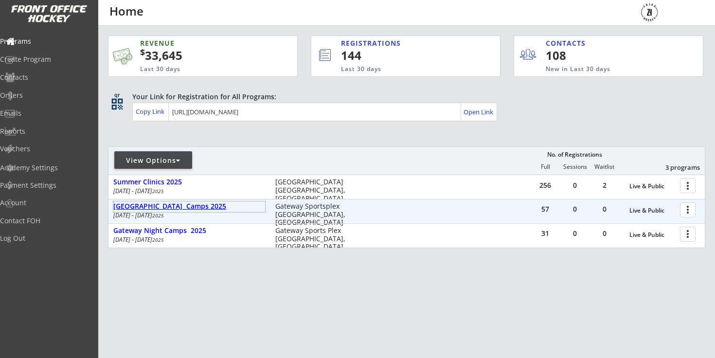
click at [177, 209] on div "[GEOGRAPHIC_DATA] Camps 2025" at bounding box center [189, 206] width 152 height 8
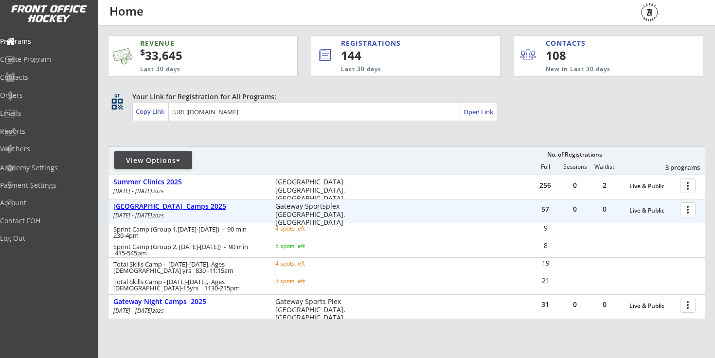
click at [177, 209] on div "[GEOGRAPHIC_DATA] Camps 2025" at bounding box center [189, 206] width 152 height 8
